Goal: Find specific page/section: Find specific page/section

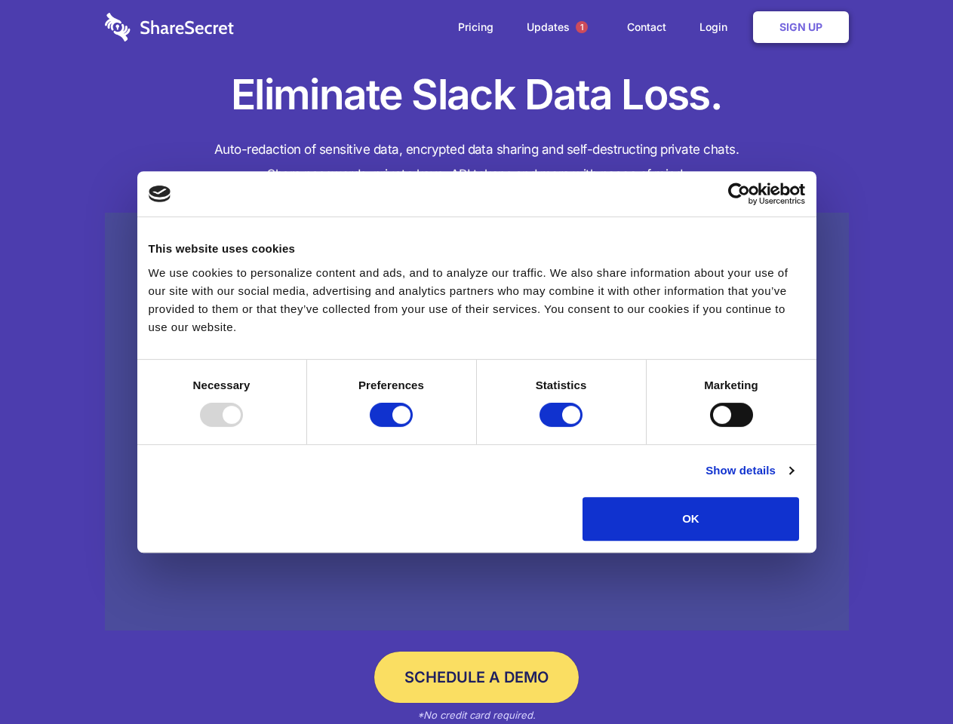
click at [243, 427] on div at bounding box center [221, 415] width 43 height 24
click at [413, 427] on input "Preferences" at bounding box center [391, 415] width 43 height 24
checkbox input "false"
click at [563, 427] on input "Statistics" at bounding box center [560, 415] width 43 height 24
checkbox input "false"
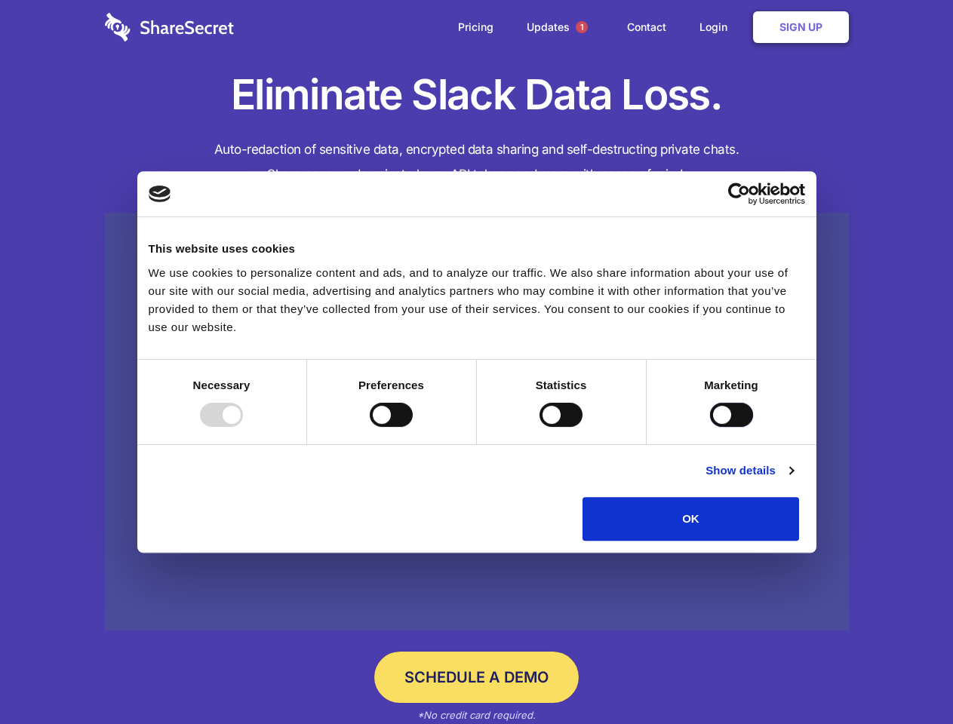
click at [710, 427] on input "Marketing" at bounding box center [731, 415] width 43 height 24
checkbox input "true"
click at [793, 480] on link "Show details" at bounding box center [749, 471] width 88 height 18
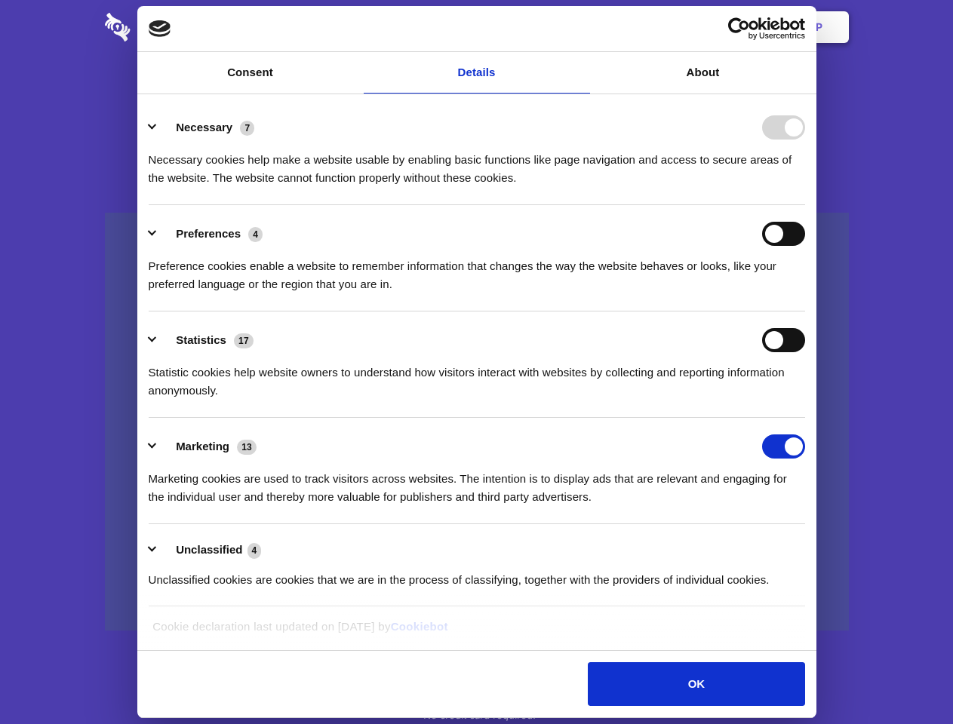
click at [805, 205] on li "Necessary 7 Necessary cookies help make a website usable by enabling basic func…" at bounding box center [477, 152] width 656 height 106
click at [581, 27] on span "1" at bounding box center [582, 27] width 12 height 12
